Goal: Task Accomplishment & Management: Use online tool/utility

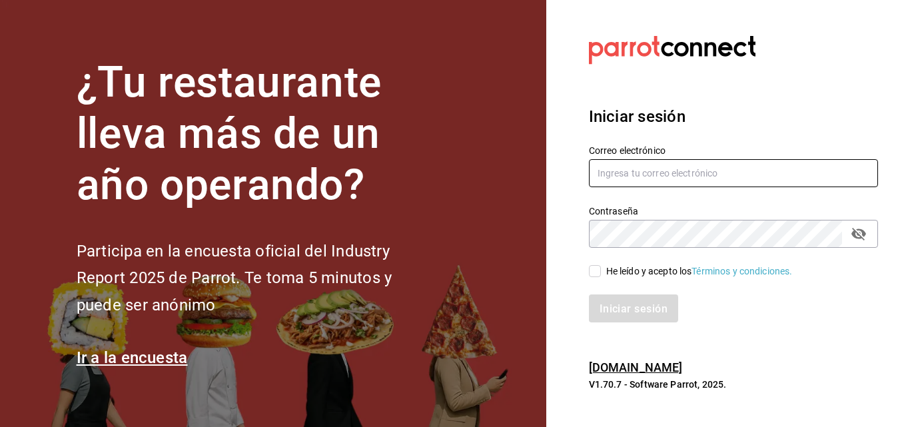
type input "[EMAIL_ADDRESS][PERSON_NAME][DOMAIN_NAME]"
drag, startPoint x: 594, startPoint y: 273, endPoint x: 599, endPoint y: 291, distance: 19.2
click at [593, 273] on input "He leído y acepto los Términos y condiciones." at bounding box center [595, 271] width 12 height 12
checkbox input "true"
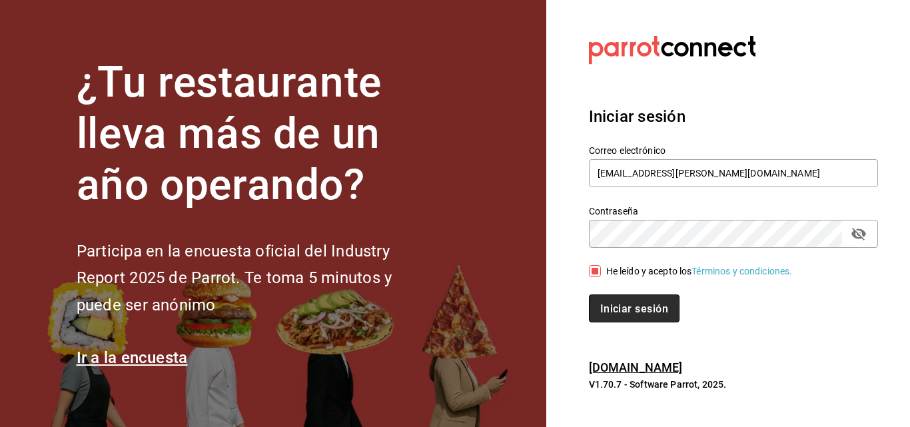
click at [626, 316] on button "Iniciar sesión" at bounding box center [634, 309] width 91 height 28
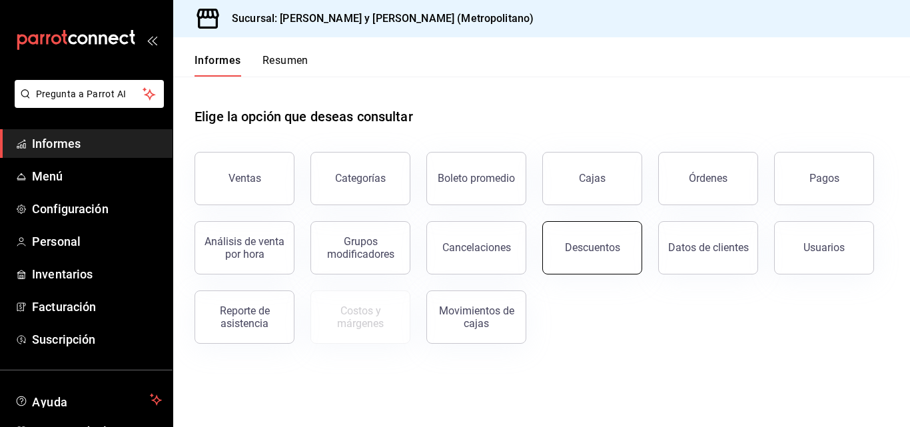
click at [598, 257] on button "Descuentos" at bounding box center [592, 247] width 100 height 53
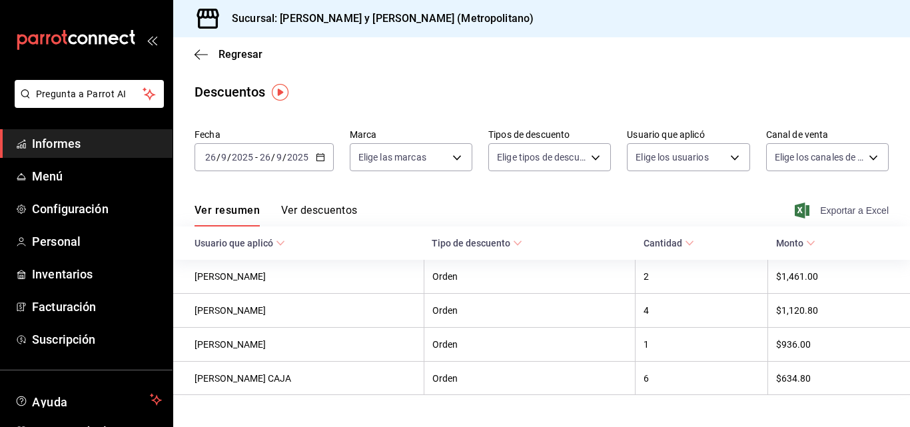
click at [850, 215] on font "Exportar a Excel" at bounding box center [854, 210] width 69 height 11
click at [850, 214] on font "Exportar a Excel" at bounding box center [854, 210] width 69 height 11
click at [830, 213] on font "Exportar a Excel" at bounding box center [854, 210] width 69 height 11
click at [838, 212] on font "Exportar a Excel" at bounding box center [854, 210] width 69 height 11
